Goal: Task Accomplishment & Management: Manage account settings

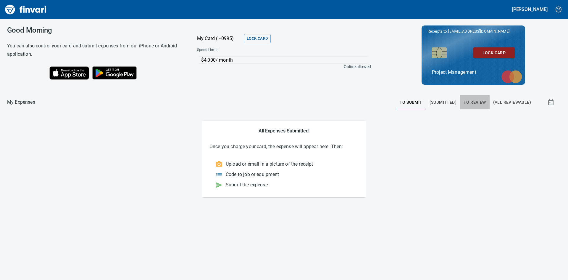
click at [469, 102] on span "To Review" at bounding box center [475, 102] width 23 height 7
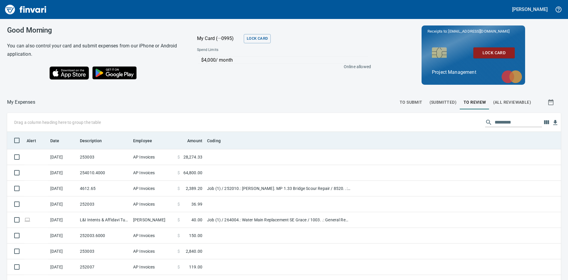
scroll to position [210, 541]
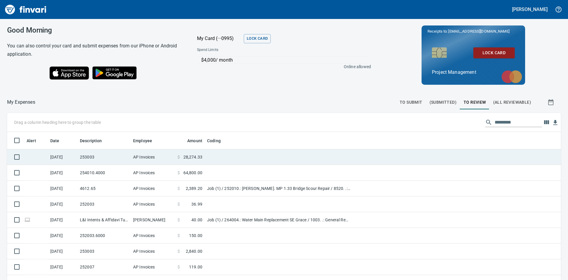
click at [113, 154] on td "253003" at bounding box center [104, 157] width 53 height 16
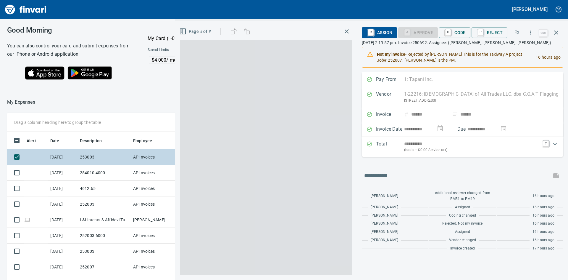
scroll to position [210, 393]
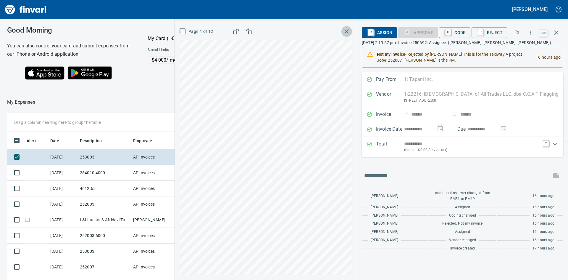
click at [349, 31] on icon "button" at bounding box center [347, 31] width 4 height 4
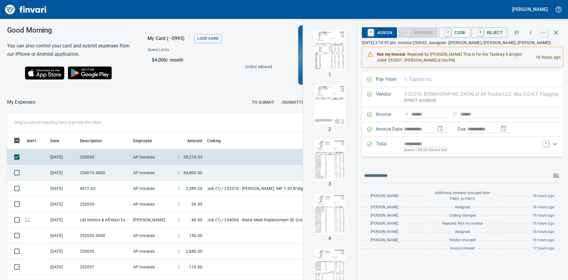
click at [105, 173] on td "254010.4000" at bounding box center [104, 173] width 53 height 16
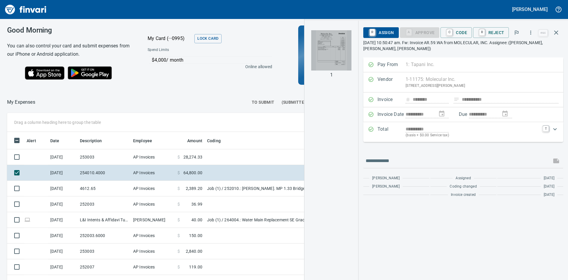
click at [339, 56] on img "button" at bounding box center [331, 50] width 40 height 40
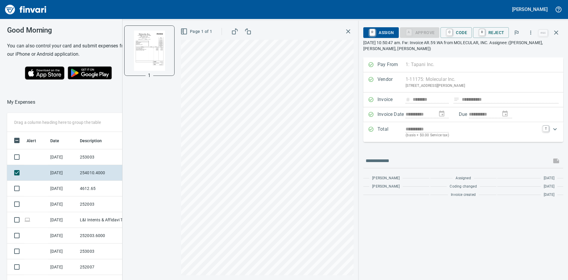
scroll to position [210, 393]
click at [457, 32] on span "C Code" at bounding box center [457, 33] width 22 height 10
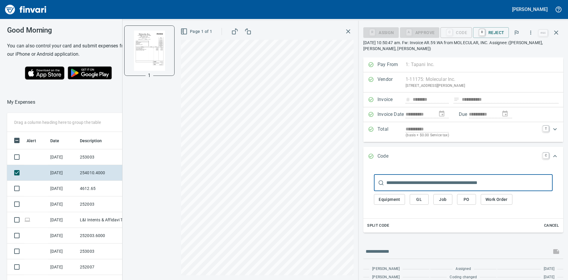
click at [445, 200] on span "Job" at bounding box center [442, 199] width 9 height 7
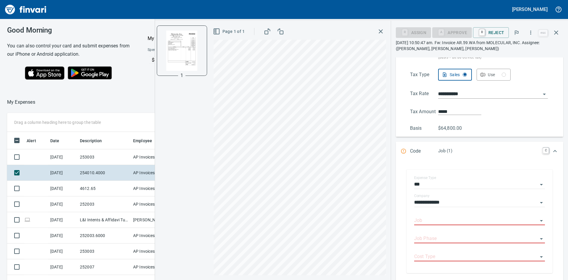
scroll to position [89, 0]
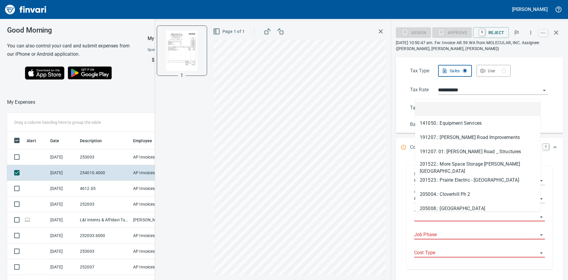
click at [484, 213] on input "Job" at bounding box center [477, 217] width 124 height 8
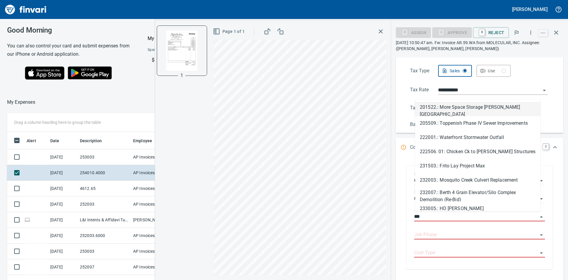
scroll to position [210, 393]
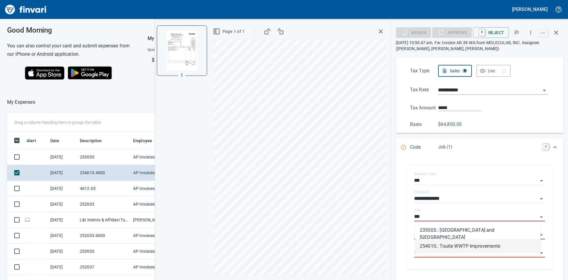
click at [468, 243] on li "254010.: Toutle WWTP Improvements" at bounding box center [478, 246] width 126 height 14
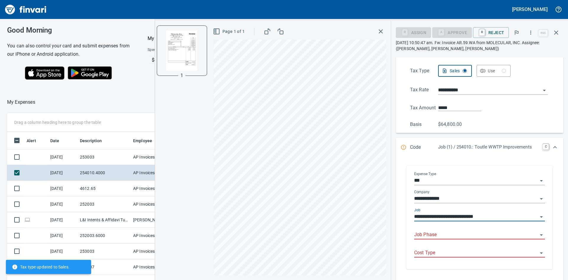
type input "**********"
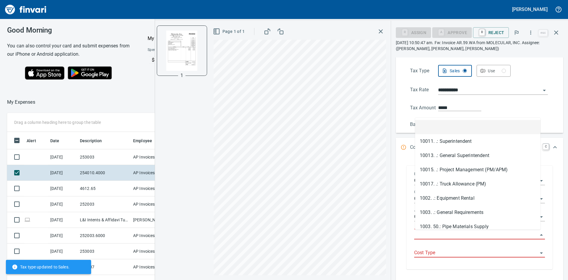
click at [455, 234] on input "Job Phase" at bounding box center [477, 235] width 124 height 8
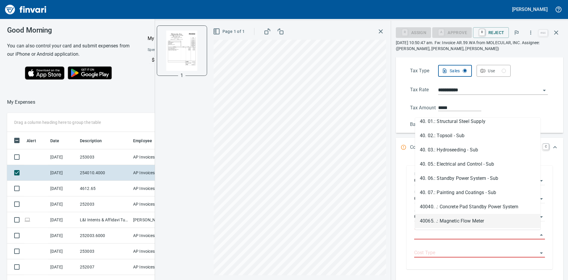
scroll to position [489, 0]
click at [501, 205] on li "40. 07.: Painting and Coatings - Sub" at bounding box center [478, 207] width 126 height 14
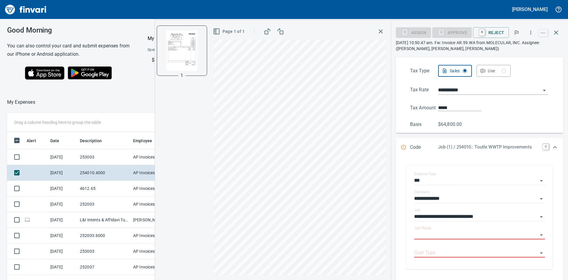
type input "**********"
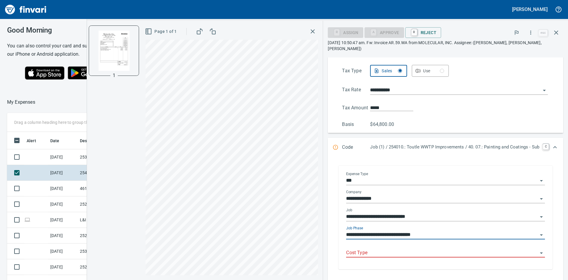
click at [393, 251] on input "Cost Type" at bounding box center [442, 253] width 192 height 8
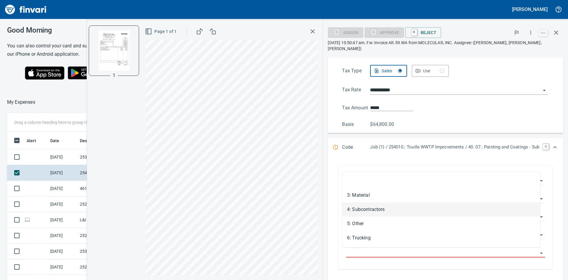
click at [378, 208] on li "4: Subcontractors" at bounding box center [442, 209] width 198 height 14
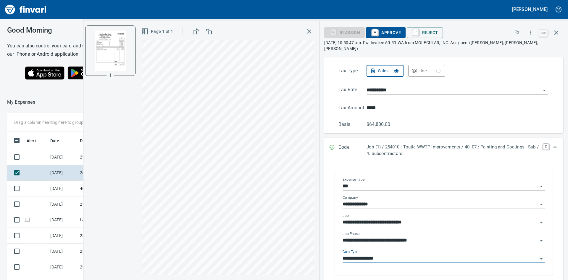
type input "**********"
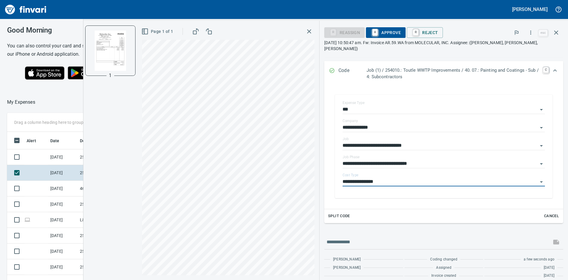
scroll to position [136, 0]
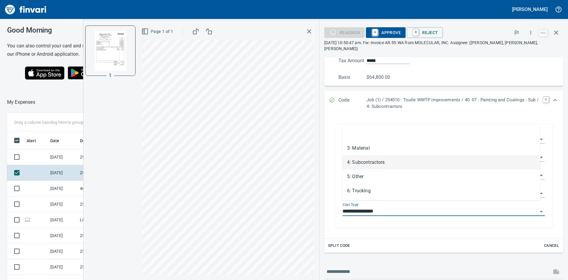
click at [412, 207] on input "**********" at bounding box center [440, 211] width 195 height 8
click at [374, 160] on li "4: Subcontractors" at bounding box center [442, 162] width 198 height 14
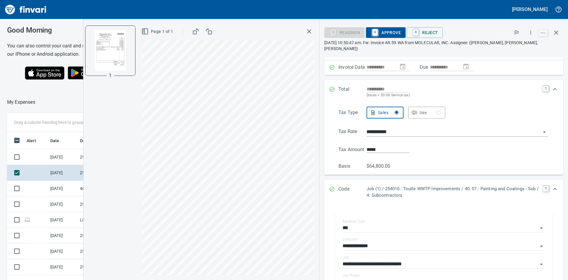
scroll to position [77, 0]
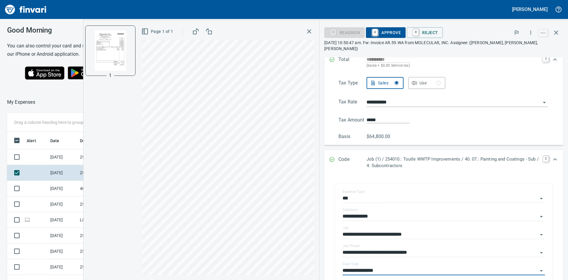
click at [386, 30] on span "A Approve" at bounding box center [386, 33] width 30 height 10
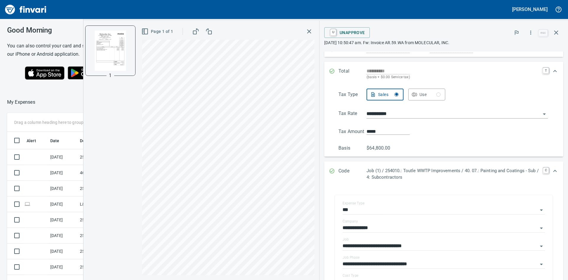
scroll to position [174, 0]
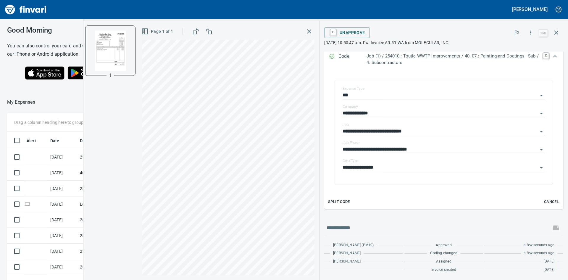
click at [309, 32] on icon "button" at bounding box center [309, 31] width 7 height 7
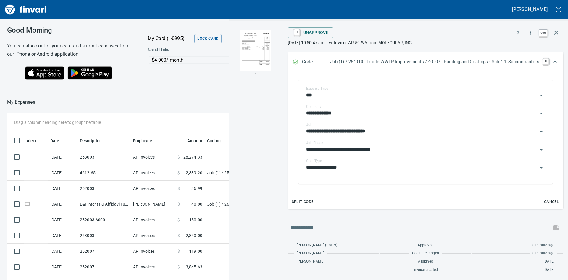
scroll to position [210, 393]
click at [556, 31] on icon "button" at bounding box center [556, 32] width 7 height 7
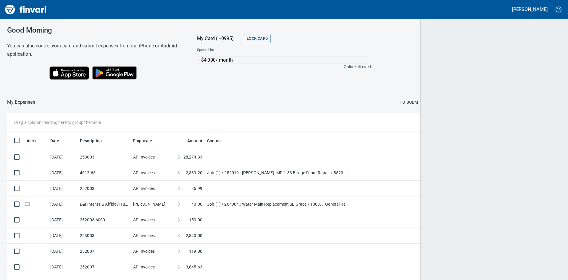
scroll to position [210, 540]
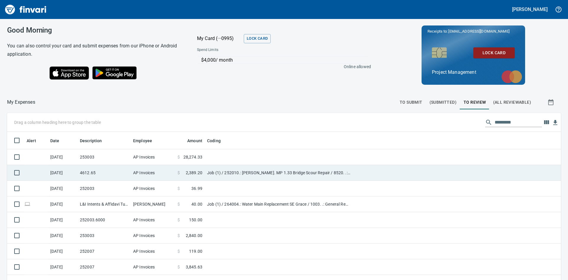
click at [157, 171] on td "AP Invoices" at bounding box center [153, 173] width 44 height 16
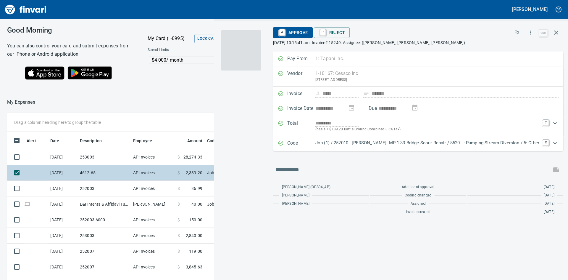
scroll to position [210, 393]
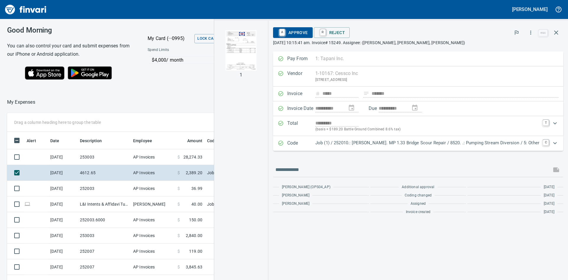
click at [259, 53] on img "button" at bounding box center [241, 50] width 40 height 40
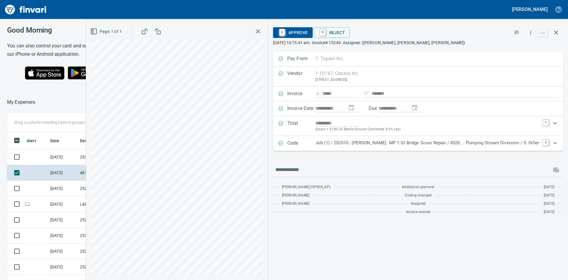
click at [302, 31] on span "A Approve" at bounding box center [293, 33] width 30 height 10
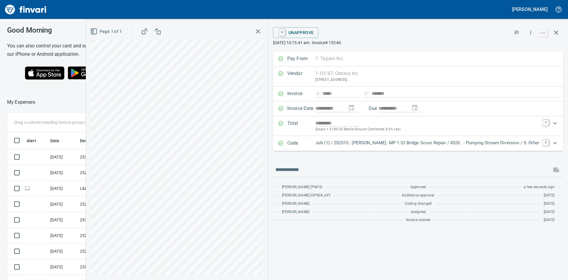
click at [260, 32] on icon "button" at bounding box center [258, 31] width 4 height 4
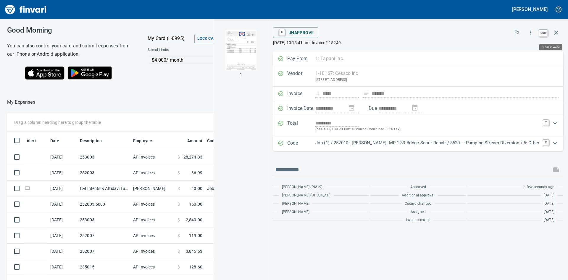
click at [555, 33] on icon "button" at bounding box center [556, 32] width 7 height 7
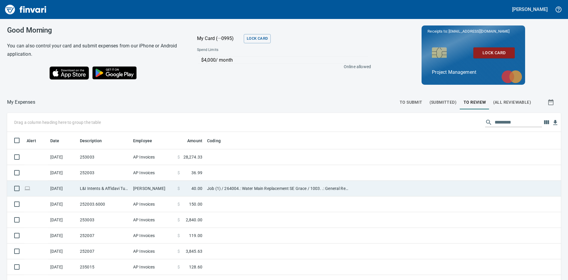
scroll to position [210, 541]
click at [165, 189] on td "[PERSON_NAME]" at bounding box center [153, 189] width 44 height 16
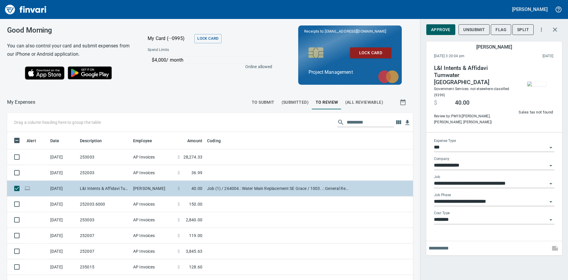
scroll to position [210, 393]
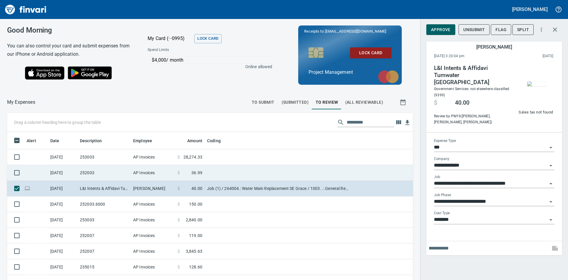
click at [115, 171] on td "252003" at bounding box center [104, 173] width 53 height 16
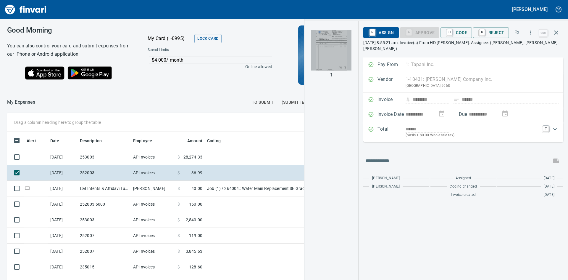
click at [330, 58] on img "button" at bounding box center [331, 50] width 40 height 40
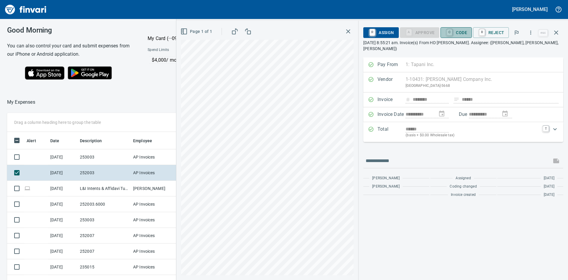
click at [456, 32] on span "C Code" at bounding box center [457, 33] width 22 height 10
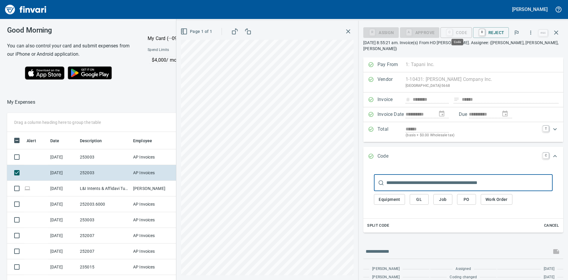
scroll to position [210, 393]
click at [446, 196] on span "Job" at bounding box center [442, 199] width 9 height 7
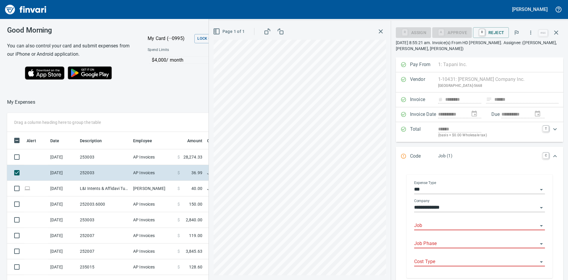
click at [436, 221] on input "Job" at bounding box center [477, 225] width 124 height 8
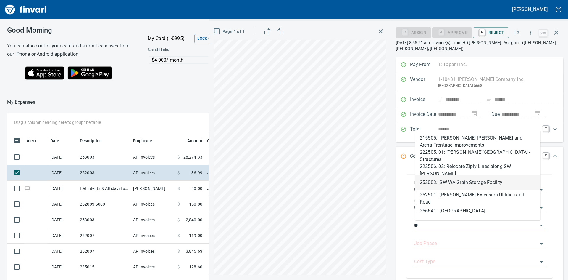
click at [461, 181] on li "252003.: SW WA Grain Storage Facility" at bounding box center [478, 182] width 126 height 14
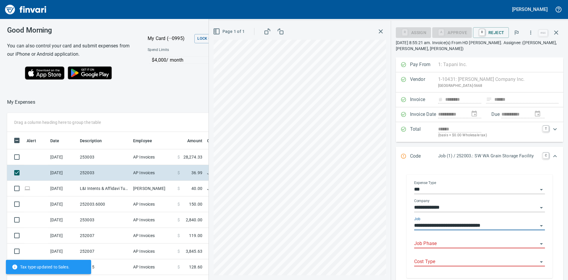
click at [445, 239] on div "Job Phase" at bounding box center [480, 241] width 131 height 13
type input "**********"
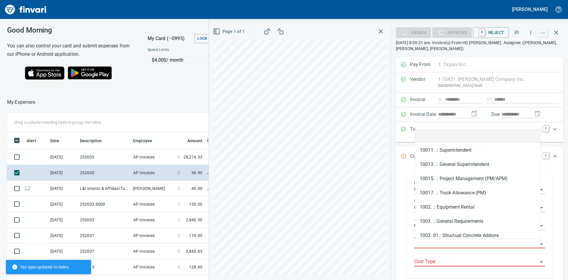
click at [438, 240] on input "Job Phase" at bounding box center [477, 244] width 124 height 8
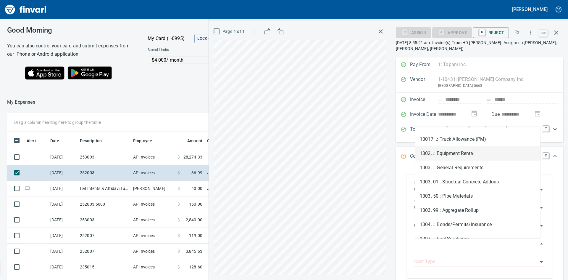
scroll to position [59, 0]
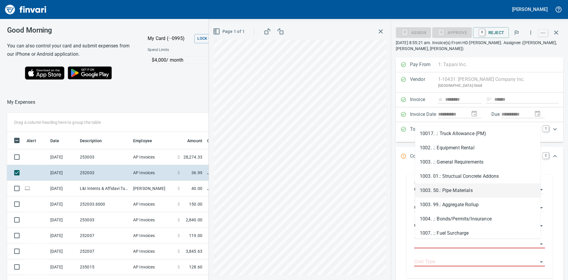
click at [473, 191] on li "1003. 50.: Pipe Materials" at bounding box center [478, 190] width 126 height 14
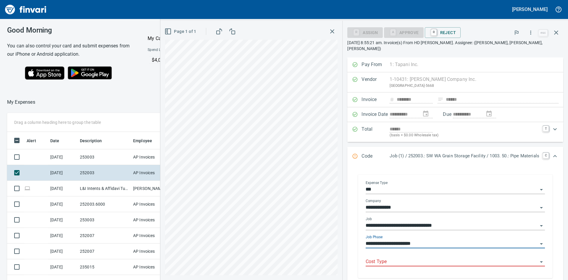
type input "**********"
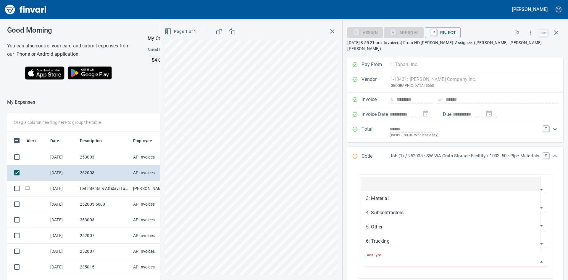
scroll to position [210, 393]
click at [432, 258] on input "Cost Type" at bounding box center [452, 262] width 172 height 8
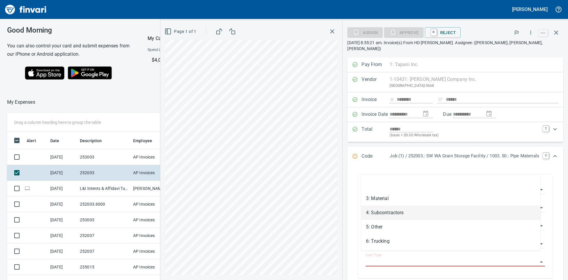
click at [379, 213] on li "4: Subcontractors" at bounding box center [451, 212] width 179 height 14
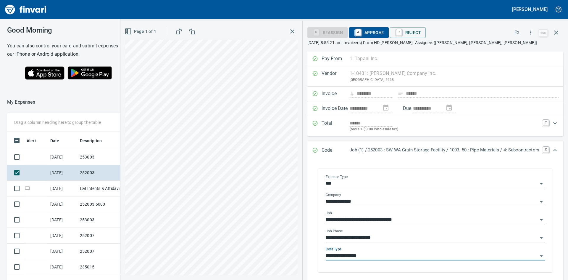
click at [386, 251] on body "[PERSON_NAME] Good Morning You can also control your card and submit expenses f…" at bounding box center [284, 140] width 568 height 280
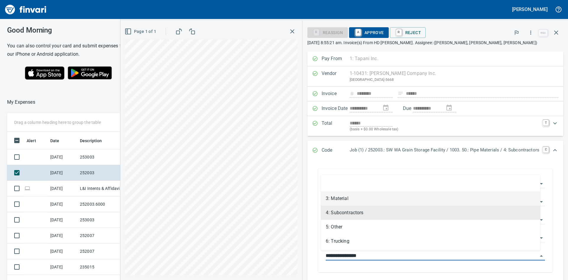
click at [347, 197] on li "3: Material" at bounding box center [430, 198] width 219 height 14
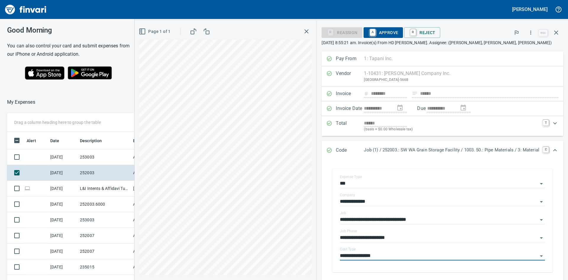
type input "**********"
click at [385, 31] on span "A Approve" at bounding box center [384, 33] width 30 height 10
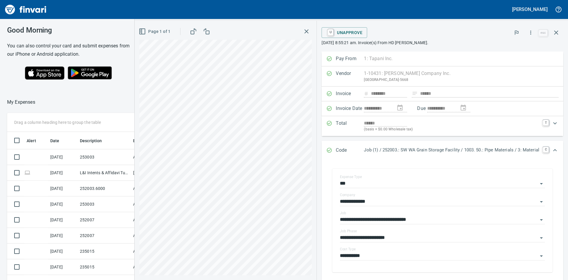
click at [303, 31] on icon "button" at bounding box center [306, 31] width 7 height 7
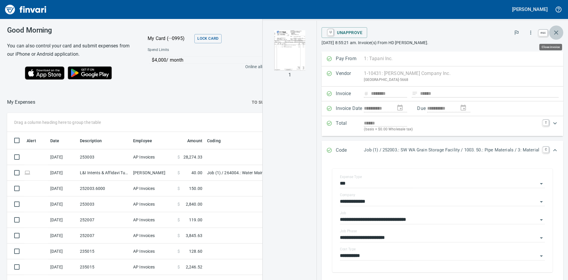
click at [557, 32] on icon "button" at bounding box center [556, 32] width 7 height 7
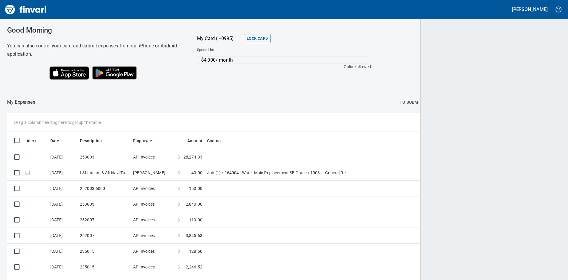
scroll to position [210, 540]
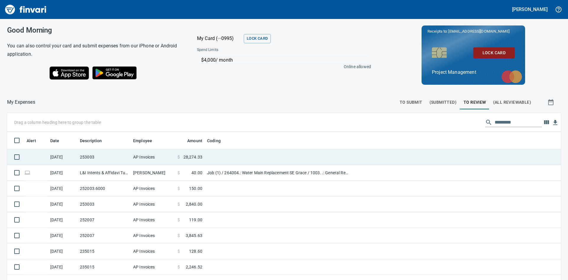
click at [95, 156] on td "253003" at bounding box center [104, 157] width 53 height 16
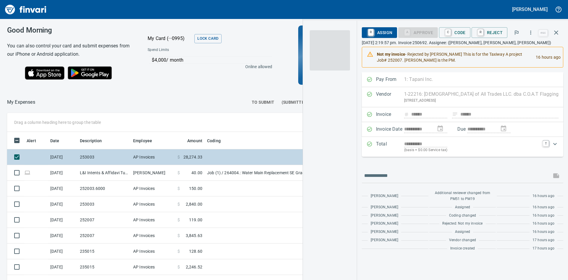
scroll to position [210, 393]
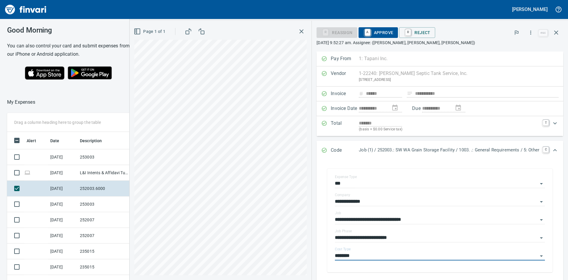
scroll to position [210, 393]
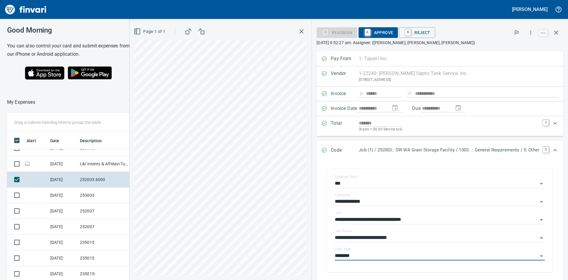
click at [373, 31] on span "A Approve" at bounding box center [379, 33] width 30 height 10
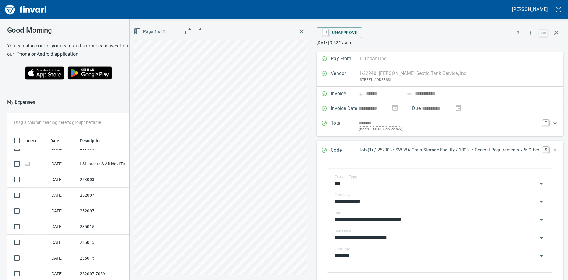
click at [298, 29] on icon "button" at bounding box center [301, 31] width 7 height 7
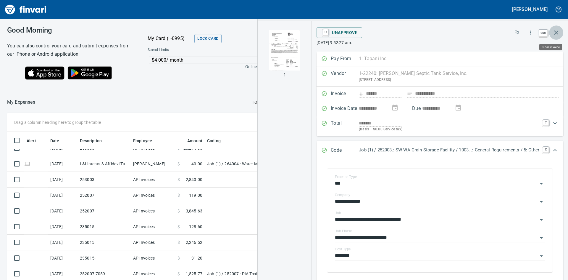
click at [554, 33] on icon "button" at bounding box center [556, 32] width 7 height 7
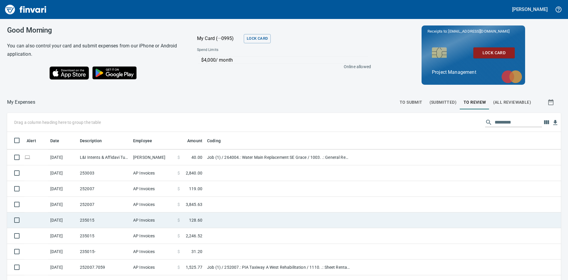
scroll to position [23, 0]
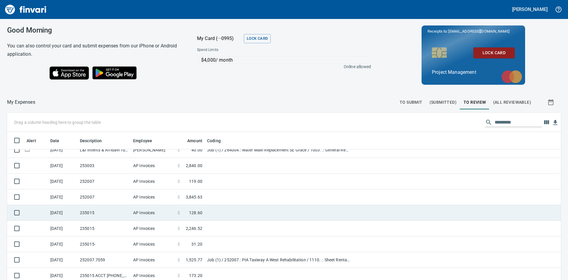
click at [106, 215] on td "235015" at bounding box center [104, 213] width 53 height 16
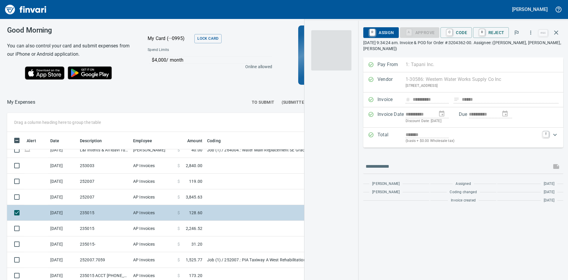
scroll to position [210, 393]
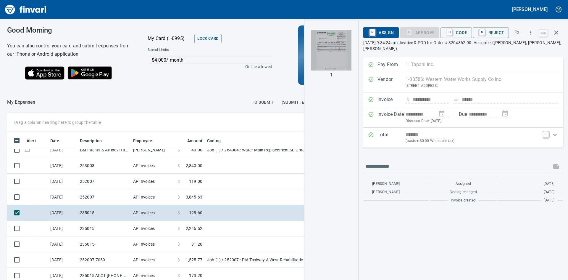
click at [336, 53] on img "button" at bounding box center [331, 50] width 40 height 40
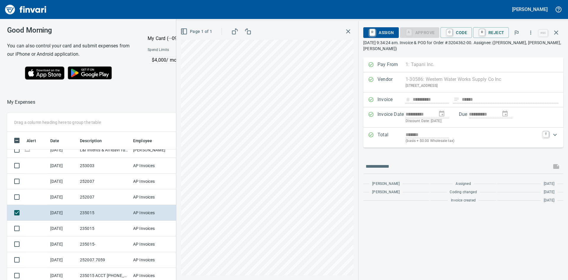
click at [352, 29] on icon "button" at bounding box center [348, 31] width 7 height 7
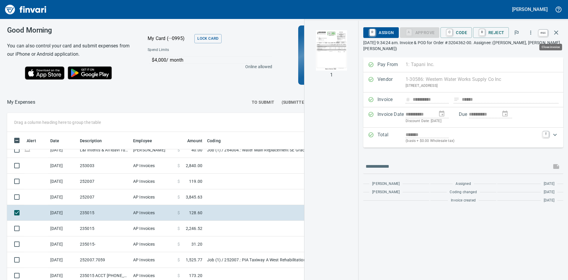
click at [558, 32] on icon "button" at bounding box center [557, 32] width 4 height 4
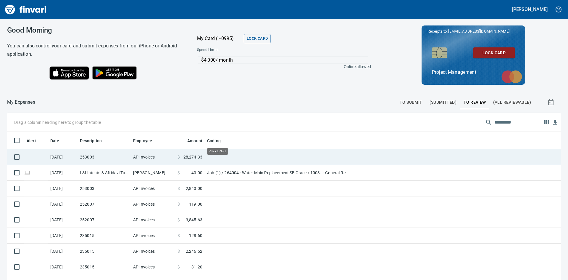
scroll to position [210, 541]
